Goal: Information Seeking & Learning: Learn about a topic

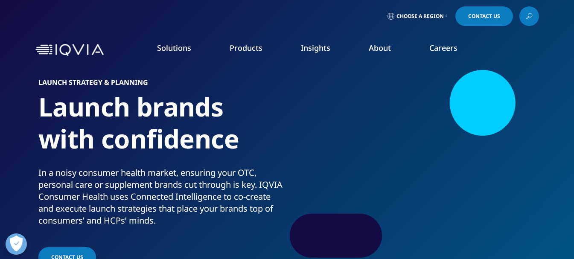
click at [259, 52] on link "Products" at bounding box center [246, 48] width 33 height 10
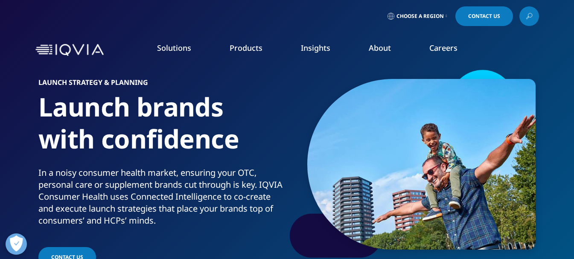
click at [326, 130] on link "Events & Webinars" at bounding box center [364, 130] width 140 height 9
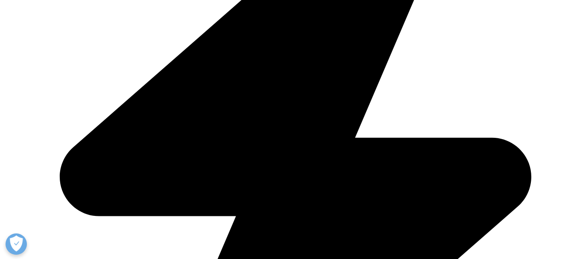
scroll to position [280, 0]
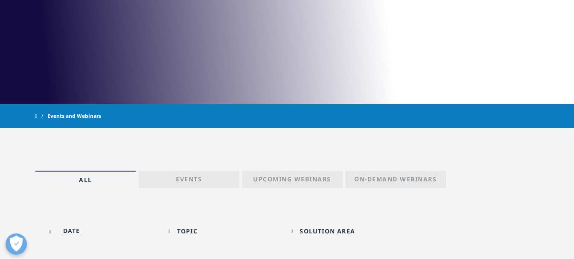
click at [183, 180] on p "Events" at bounding box center [189, 181] width 26 height 12
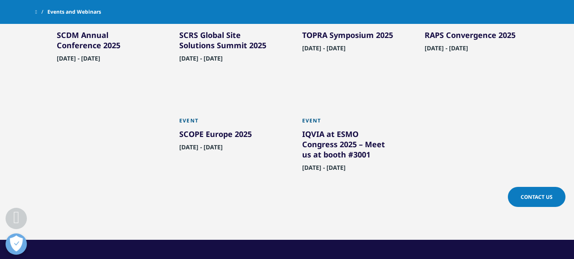
scroll to position [579, 0]
